Goal: Information Seeking & Learning: Find specific fact

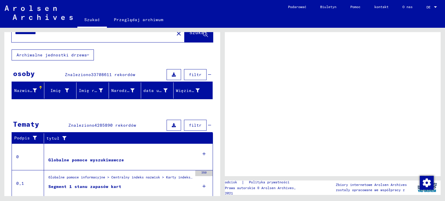
scroll to position [32, 0]
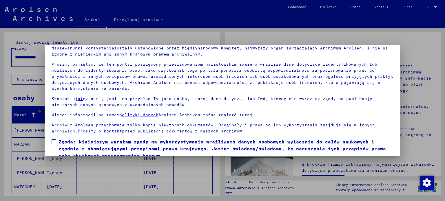
scroll to position [49, 0]
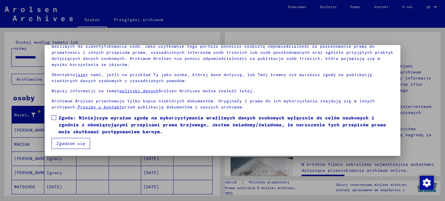
click at [53, 119] on span at bounding box center [54, 118] width 5 height 5
drag, startPoint x: 67, startPoint y: 143, endPoint x: 99, endPoint y: 138, distance: 32.5
click at [67, 143] on font "Zgadzam się" at bounding box center [71, 143] width 29 height 5
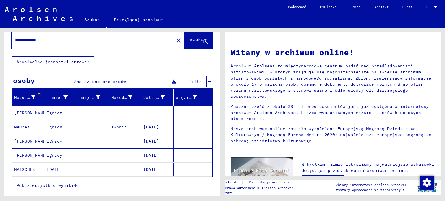
scroll to position [19, 0]
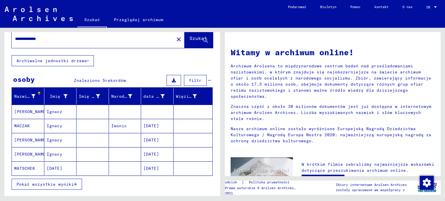
click at [19, 139] on font "[PERSON_NAME]" at bounding box center [31, 140] width 34 height 5
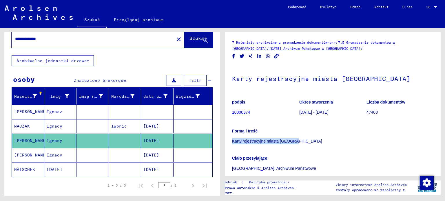
drag, startPoint x: 232, startPoint y: 140, endPoint x: 277, endPoint y: 140, distance: 45.2
click at [298, 139] on p "Karty rejestracyjne miasta [GEOGRAPHIC_DATA]" at bounding box center [332, 142] width 201 height 6
copy font "Karty rejestracyjne miasta [GEOGRAPHIC_DATA]"
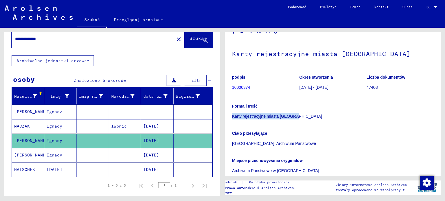
scroll to position [88, 0]
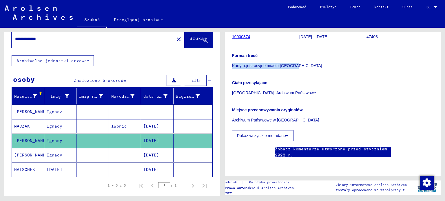
click at [286, 134] on icon at bounding box center [287, 136] width 3 height 4
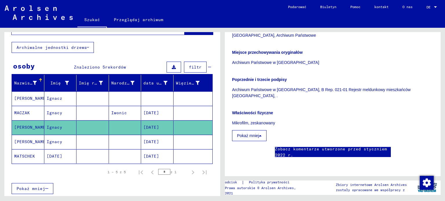
scroll to position [0, 0]
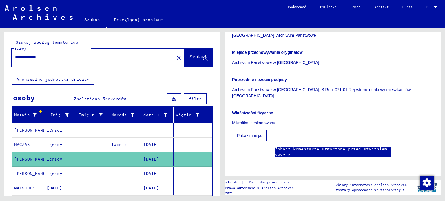
drag, startPoint x: 30, startPoint y: 58, endPoint x: 10, endPoint y: 55, distance: 21.0
click at [10, 55] on div "**********" at bounding box center [112, 53] width 216 height 42
type input "**********"
click at [194, 59] on font "Szukaj" at bounding box center [198, 57] width 17 height 6
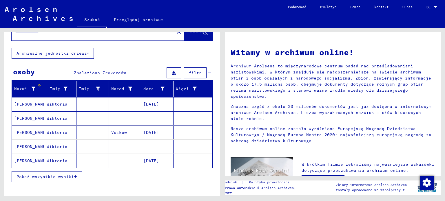
scroll to position [28, 0]
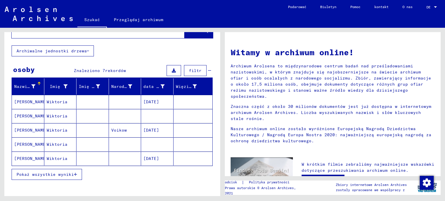
click at [25, 116] on font "[PERSON_NAME]" at bounding box center [31, 116] width 34 height 5
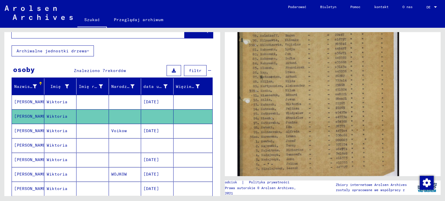
scroll to position [174, 0]
click at [303, 102] on img at bounding box center [319, 68] width 162 height 222
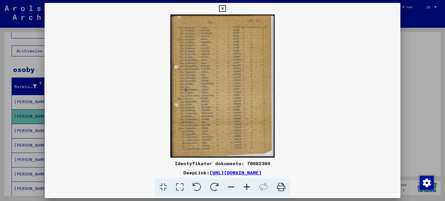
click at [226, 94] on img at bounding box center [223, 85] width 356 height 143
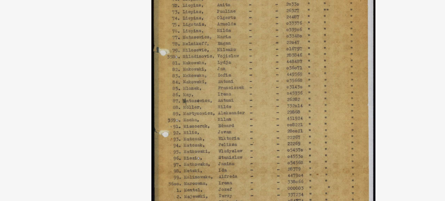
drag, startPoint x: 253, startPoint y: 93, endPoint x: 249, endPoint y: 108, distance: 15.8
click at [249, 108] on img at bounding box center [223, 85] width 356 height 143
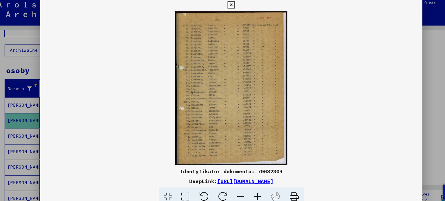
drag, startPoint x: 223, startPoint y: 7, endPoint x: 257, endPoint y: 8, distance: 34.5
click at [223, 7] on icon at bounding box center [222, 8] width 7 height 7
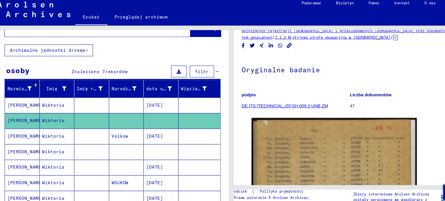
scroll to position [0, 0]
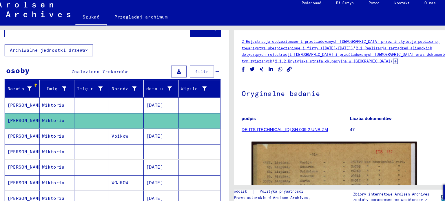
click at [373, 61] on icon at bounding box center [375, 61] width 4 height 5
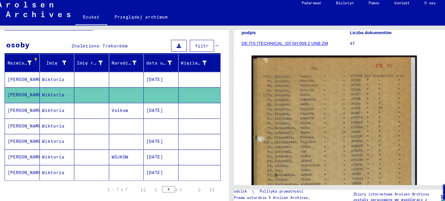
scroll to position [61, 0]
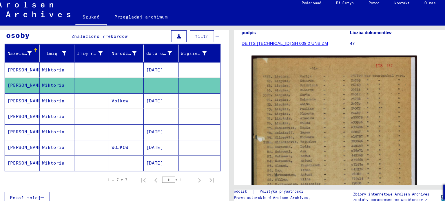
click at [60, 110] on font "Wiktoria" at bounding box center [57, 112] width 21 height 5
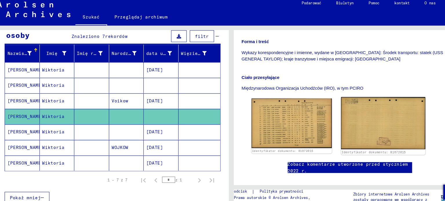
scroll to position [147, 0]
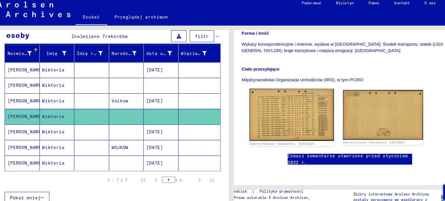
click at [283, 88] on img at bounding box center [279, 111] width 78 height 49
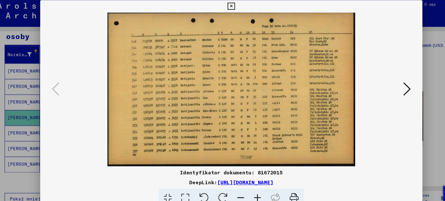
click at [388, 84] on icon at bounding box center [386, 86] width 7 height 14
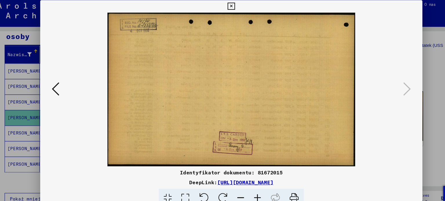
click at [223, 8] on icon at bounding box center [222, 8] width 7 height 7
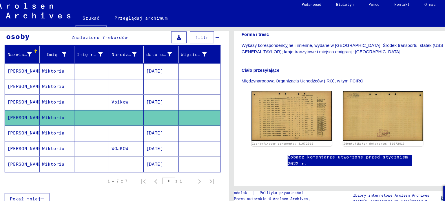
click at [65, 96] on font "Wiktoria" at bounding box center [57, 97] width 21 height 5
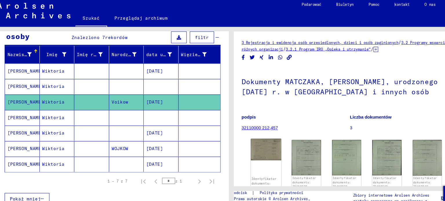
click at [256, 141] on img at bounding box center [255, 142] width 28 height 20
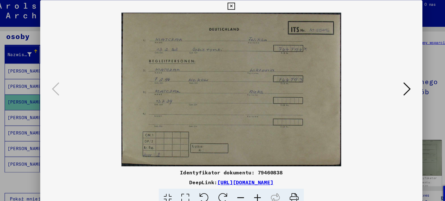
click at [348, 53] on img at bounding box center [222, 85] width 317 height 143
click at [387, 82] on icon at bounding box center [386, 86] width 7 height 14
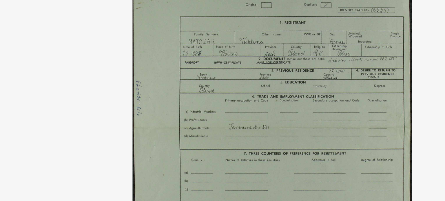
drag, startPoint x: 243, startPoint y: 88, endPoint x: 236, endPoint y: 70, distance: 19.0
click at [236, 70] on img at bounding box center [222, 85] width 317 height 143
click at [252, 51] on img at bounding box center [222, 85] width 317 height 143
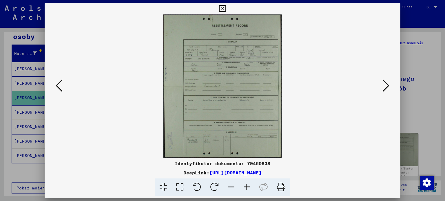
click at [383, 87] on icon at bounding box center [386, 86] width 7 height 14
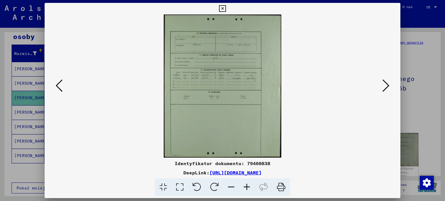
click at [388, 84] on icon at bounding box center [386, 86] width 7 height 14
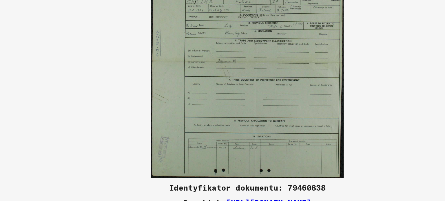
click at [301, 77] on img at bounding box center [222, 85] width 317 height 143
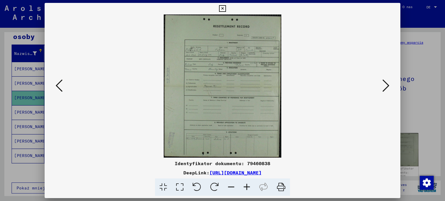
drag, startPoint x: 389, startPoint y: 83, endPoint x: 383, endPoint y: 81, distance: 5.9
click at [389, 82] on icon at bounding box center [386, 86] width 7 height 14
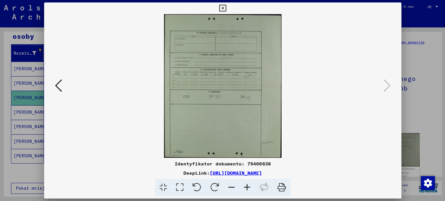
click at [315, 49] on img at bounding box center [222, 85] width 317 height 143
click at [426, 67] on div at bounding box center [222, 100] width 445 height 201
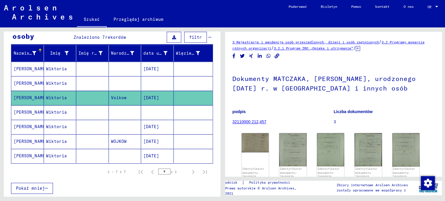
click at [56, 68] on font "Wiktoria" at bounding box center [57, 68] width 21 height 5
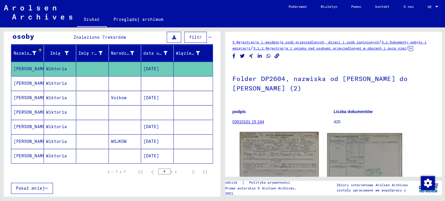
click at [279, 164] on img at bounding box center [279, 156] width 78 height 49
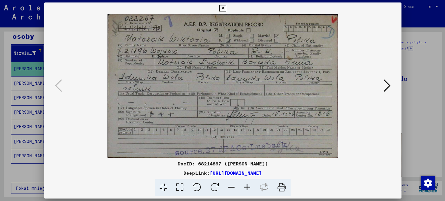
click at [386, 85] on icon at bounding box center [386, 86] width 7 height 14
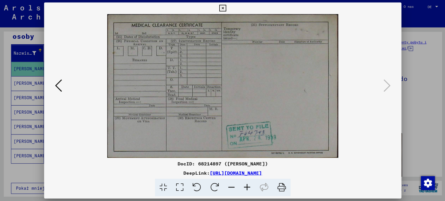
click at [437, 91] on div at bounding box center [222, 100] width 445 height 201
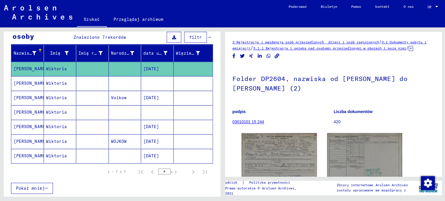
click at [59, 113] on font "Wiktoria" at bounding box center [57, 112] width 21 height 5
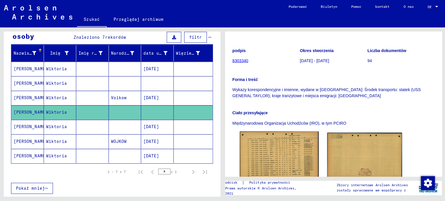
scroll to position [138, 0]
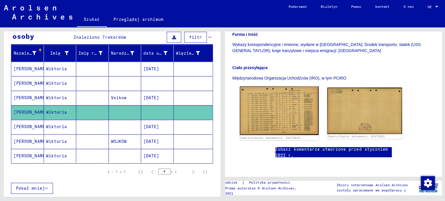
click at [282, 98] on img at bounding box center [279, 111] width 78 height 49
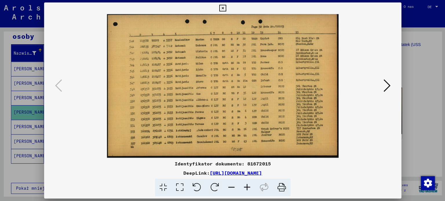
click at [424, 94] on div at bounding box center [222, 100] width 445 height 201
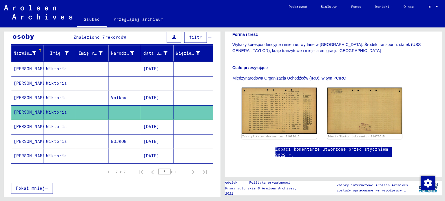
click at [60, 126] on font "Wiktoria" at bounding box center [57, 126] width 21 height 5
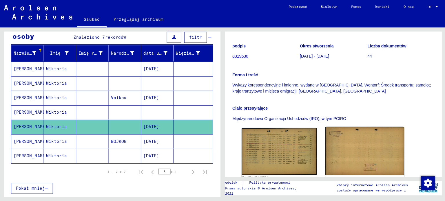
scroll to position [102, 0]
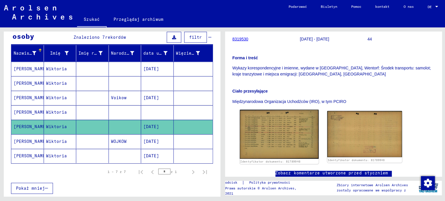
click at [275, 121] on img at bounding box center [279, 134] width 78 height 49
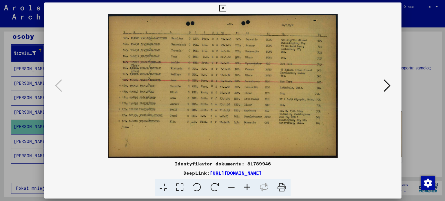
click at [388, 85] on icon at bounding box center [386, 86] width 7 height 14
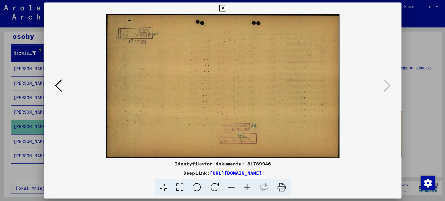
click at [426, 78] on div at bounding box center [222, 100] width 445 height 201
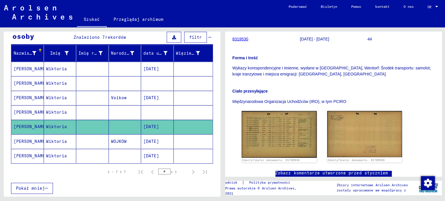
click at [27, 143] on mat-cell "[PERSON_NAME]" at bounding box center [28, 141] width 32 height 14
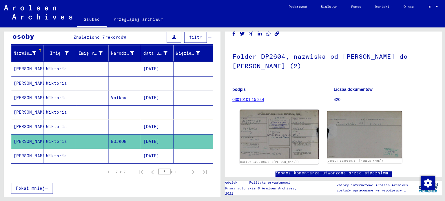
scroll to position [59, 0]
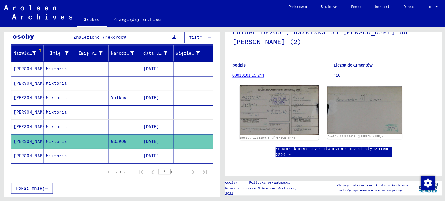
click at [284, 104] on img at bounding box center [279, 111] width 78 height 50
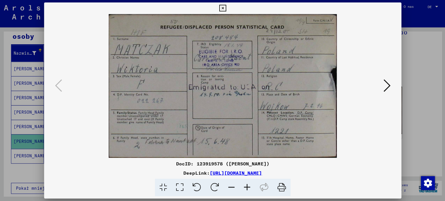
click at [387, 85] on icon at bounding box center [386, 86] width 7 height 14
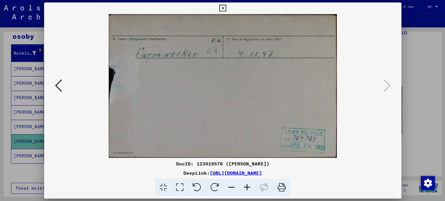
click at [439, 86] on div at bounding box center [222, 100] width 445 height 201
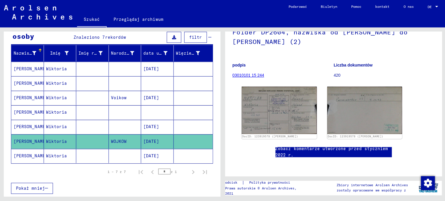
click at [59, 156] on font "Wiktoria" at bounding box center [57, 155] width 21 height 5
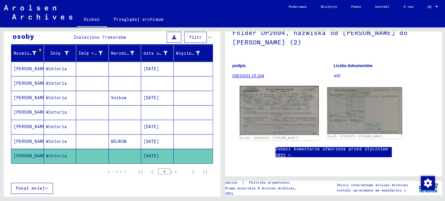
click at [289, 86] on img at bounding box center [279, 110] width 78 height 49
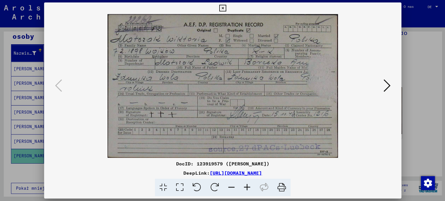
click at [388, 88] on icon at bounding box center [386, 86] width 7 height 14
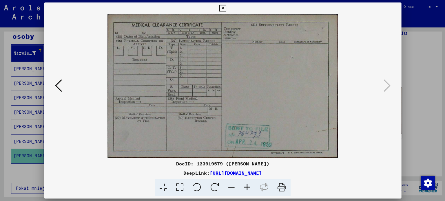
click at [55, 85] on button at bounding box center [59, 86] width 10 height 17
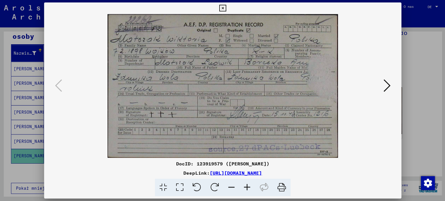
click at [386, 86] on icon at bounding box center [386, 86] width 7 height 14
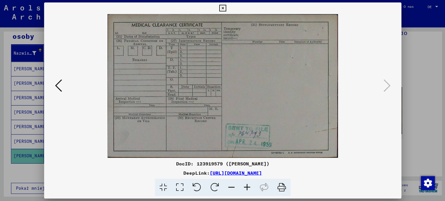
click at [431, 114] on div at bounding box center [222, 100] width 445 height 201
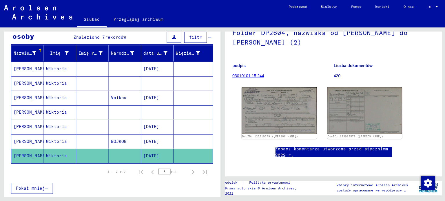
click at [26, 125] on font "[PERSON_NAME]" at bounding box center [31, 126] width 34 height 5
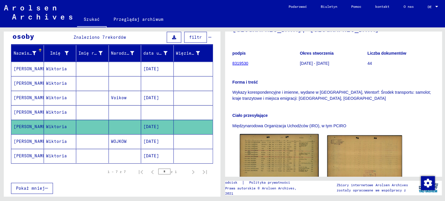
scroll to position [78, 0]
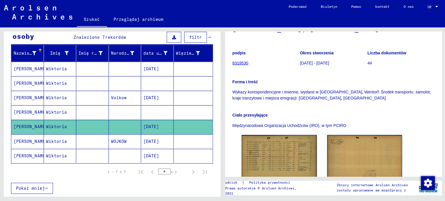
click at [27, 140] on font "[PERSON_NAME]" at bounding box center [31, 141] width 34 height 5
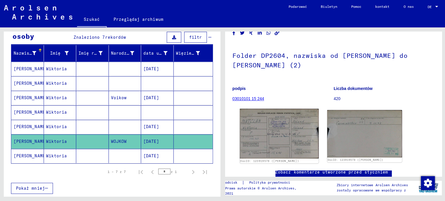
scroll to position [28, 0]
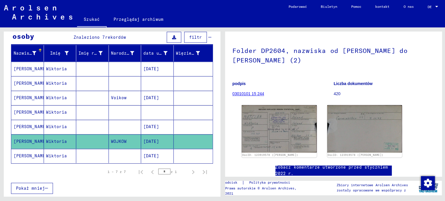
click at [157, 95] on font "[DATE]" at bounding box center [151, 97] width 16 height 5
